Goal: Information Seeking & Learning: Learn about a topic

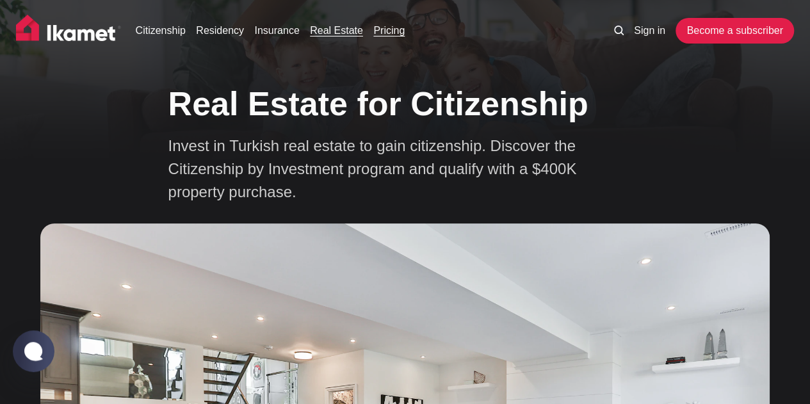
click at [387, 33] on link "Pricing" at bounding box center [388, 30] width 31 height 15
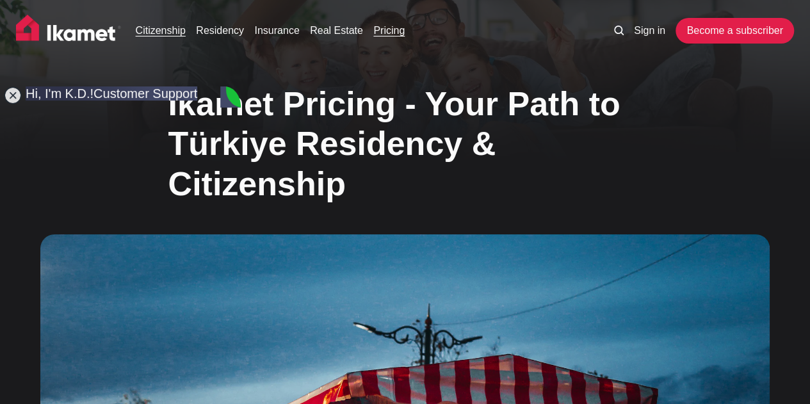
click at [161, 35] on link "Citizenship" at bounding box center [161, 30] width 50 height 15
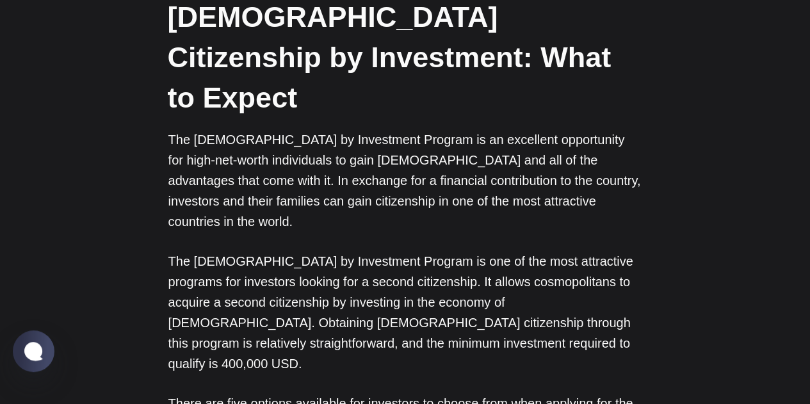
scroll to position [1344, 0]
